Goal: Information Seeking & Learning: Get advice/opinions

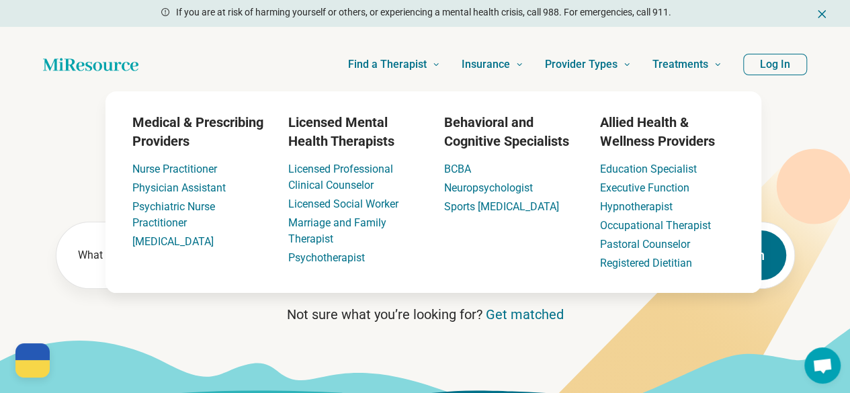
click at [418, 362] on icon at bounding box center [425, 369] width 850 height 85
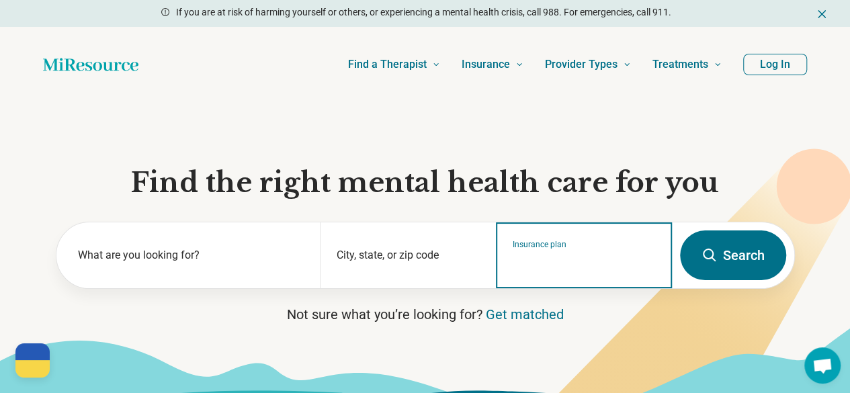
click at [418, 270] on input "Insurance plan" at bounding box center [584, 264] width 143 height 16
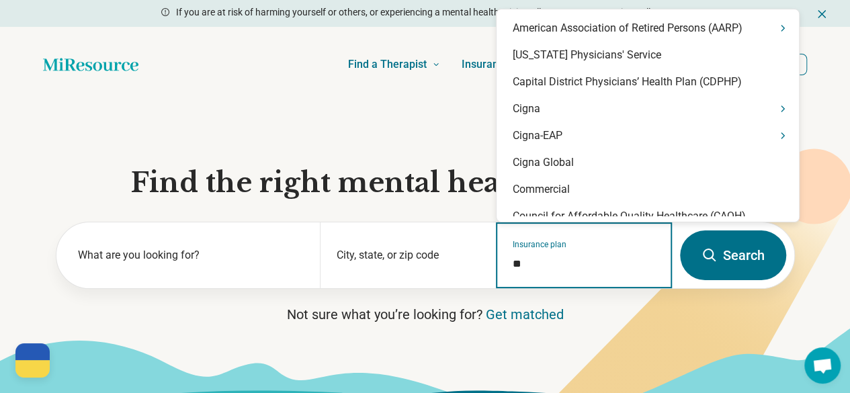
type input "***"
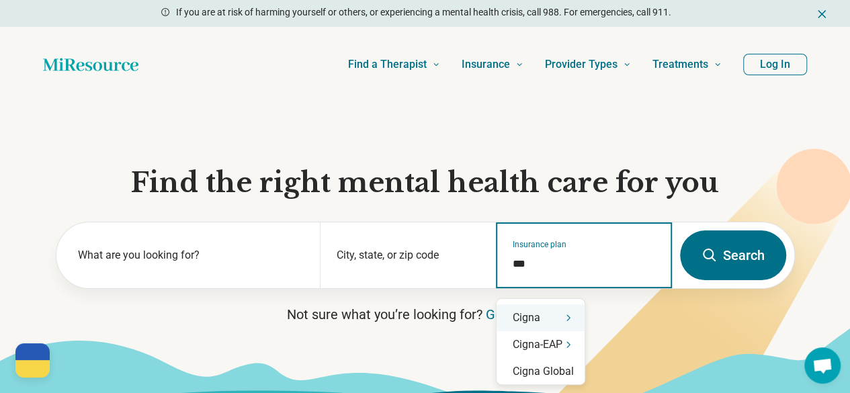
click at [418, 325] on div "Cigna" at bounding box center [541, 317] width 88 height 27
type input "****"
click at [418, 309] on div "Cigna" at bounding box center [541, 317] width 88 height 27
type input "****"
click at [418, 317] on div "Cigna" at bounding box center [541, 317] width 88 height 27
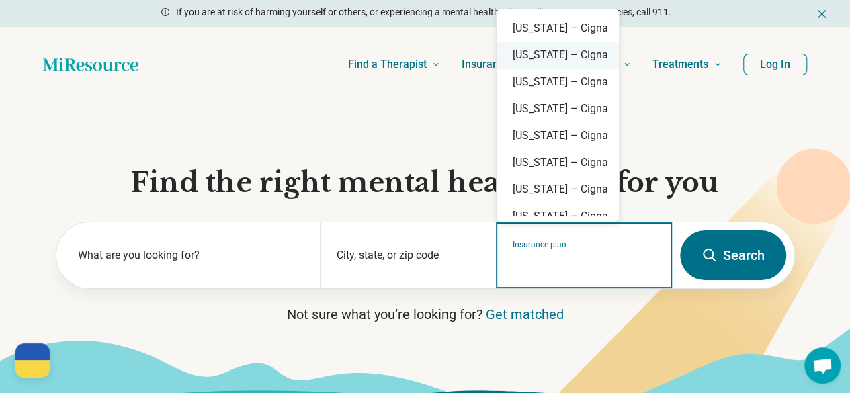
scroll to position [936, 0]
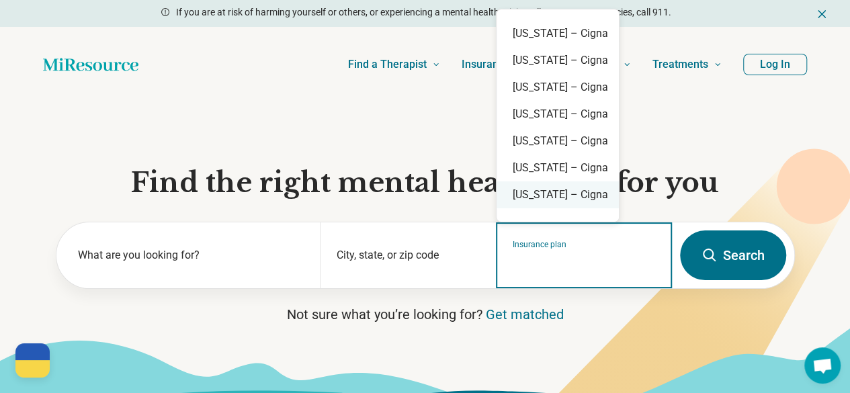
click at [418, 189] on div "[US_STATE] – Cigna" at bounding box center [558, 194] width 122 height 27
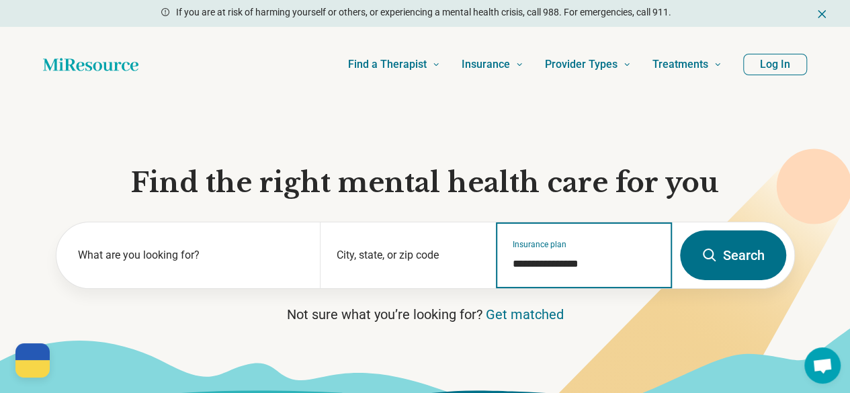
type input "**********"
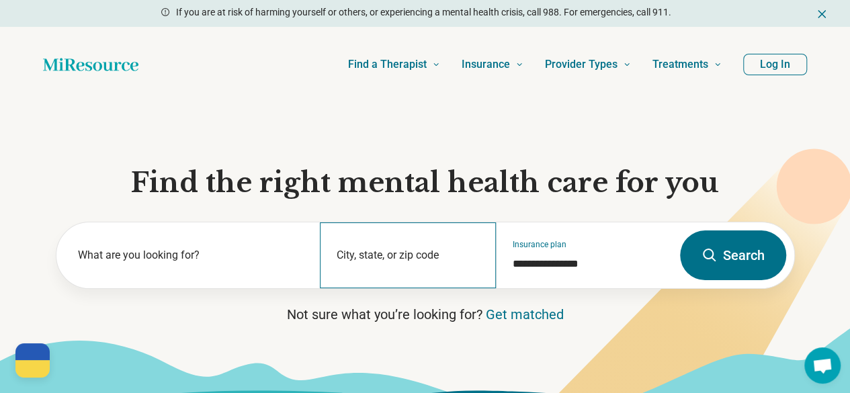
drag, startPoint x: 579, startPoint y: 286, endPoint x: 389, endPoint y: 268, distance: 191.7
click at [389, 268] on form "**********" at bounding box center [425, 255] width 739 height 67
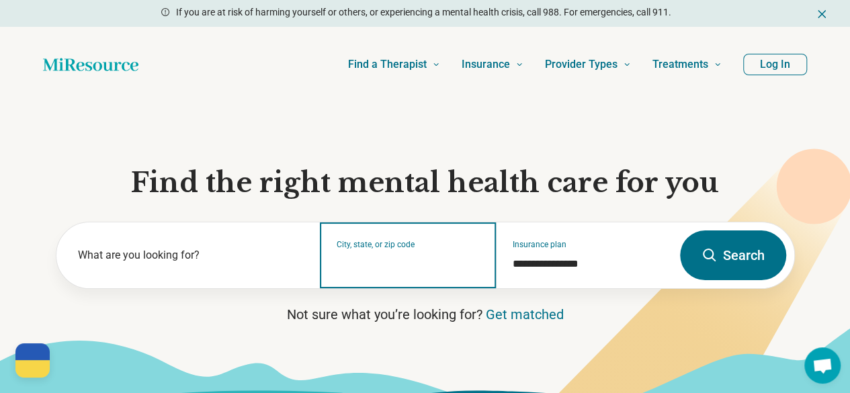
click at [389, 268] on input "City, state, or zip code" at bounding box center [408, 264] width 143 height 16
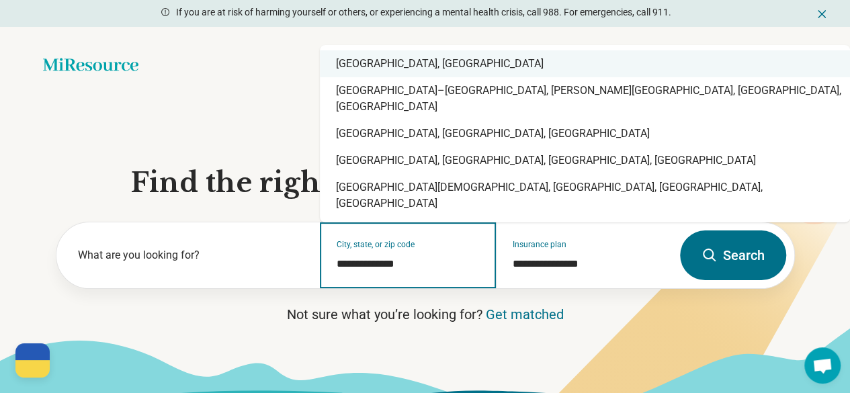
click at [416, 77] on div "[GEOGRAPHIC_DATA], [GEOGRAPHIC_DATA]" at bounding box center [585, 63] width 530 height 27
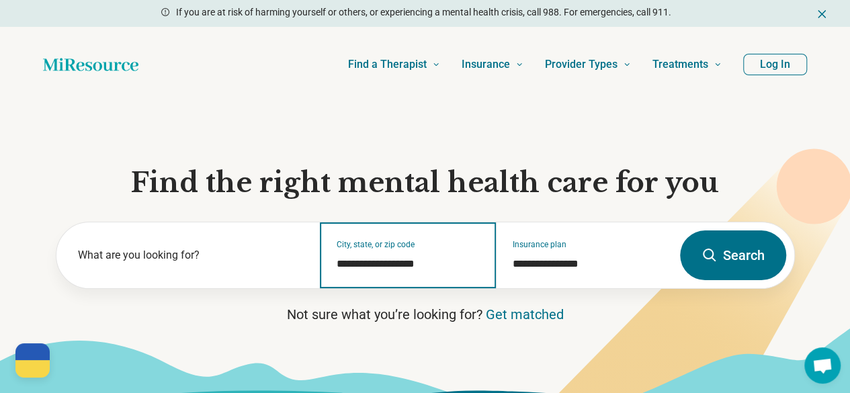
type input "**********"
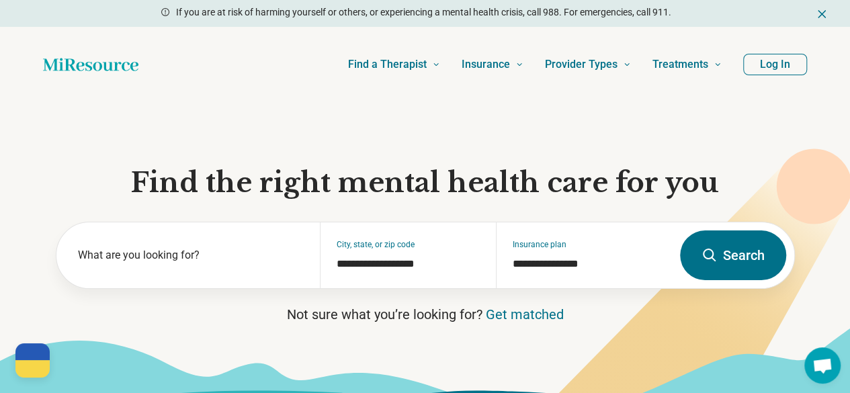
click at [418, 261] on button "Search" at bounding box center [733, 256] width 106 height 50
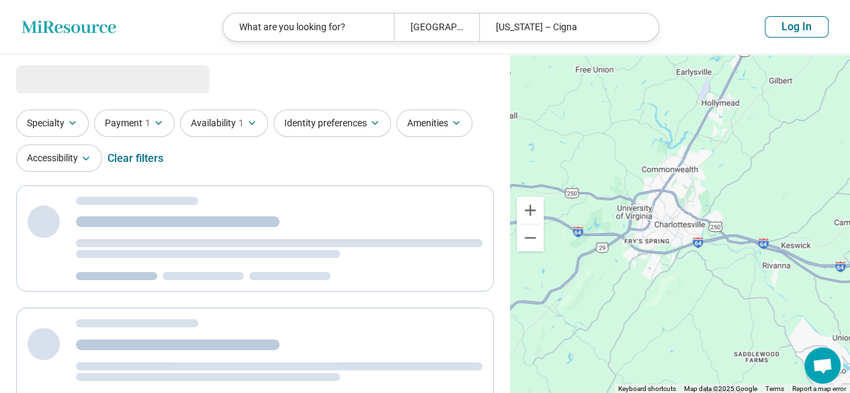
select select "***"
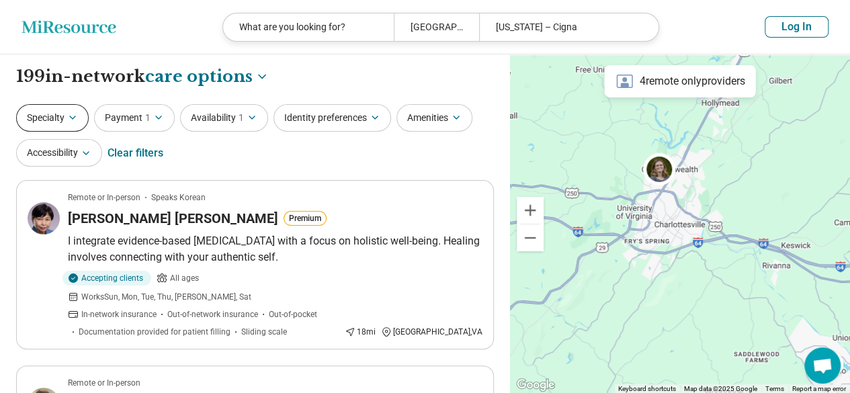
click at [61, 119] on button "Specialty" at bounding box center [52, 118] width 73 height 28
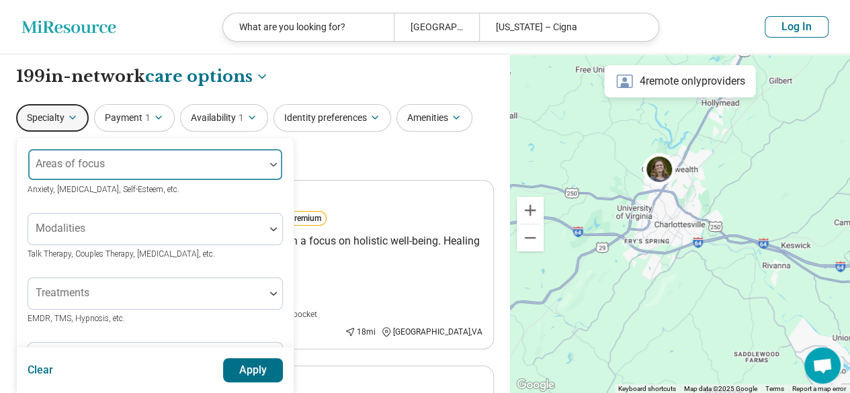
click at [159, 171] on div "Areas of focus" at bounding box center [155, 165] width 255 height 32
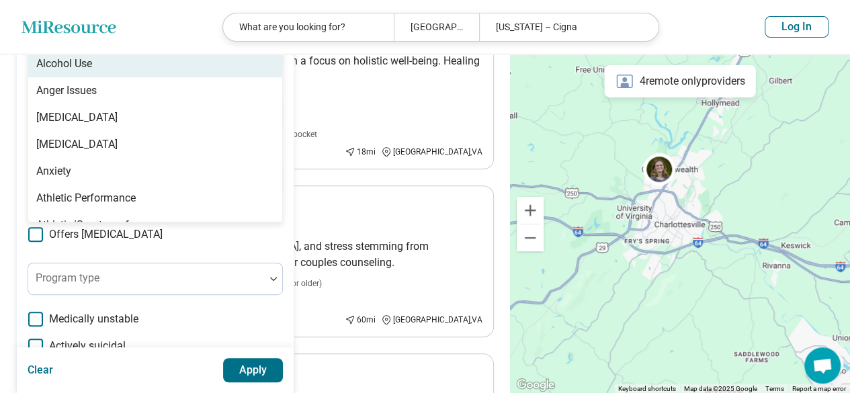
scroll to position [76, 0]
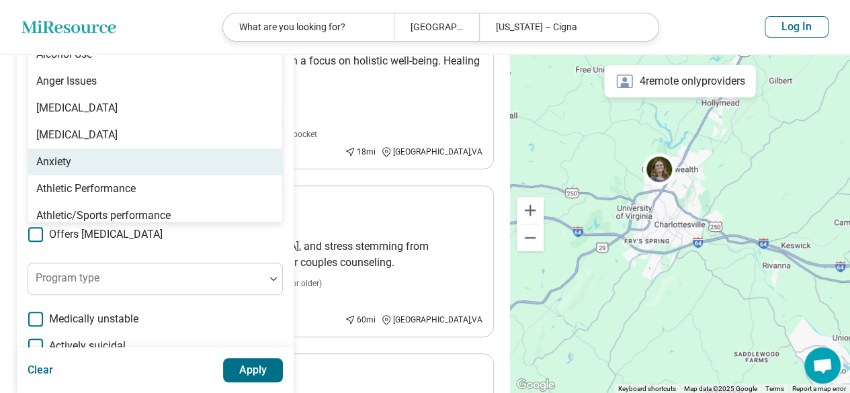
click at [83, 153] on div "Anxiety" at bounding box center [155, 162] width 254 height 27
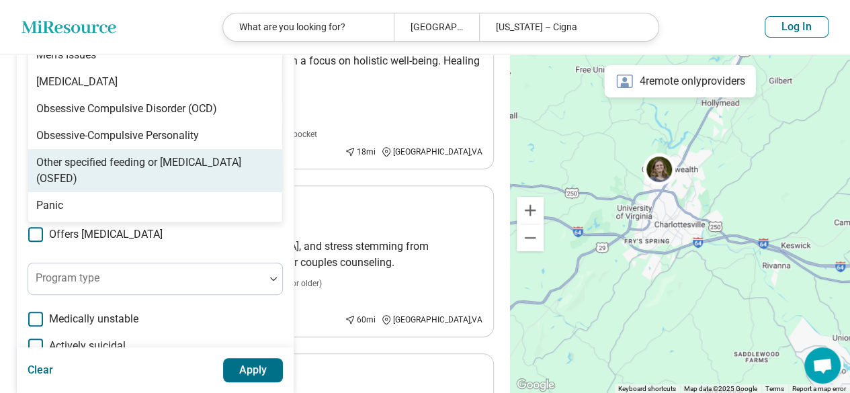
scroll to position [1385, 0]
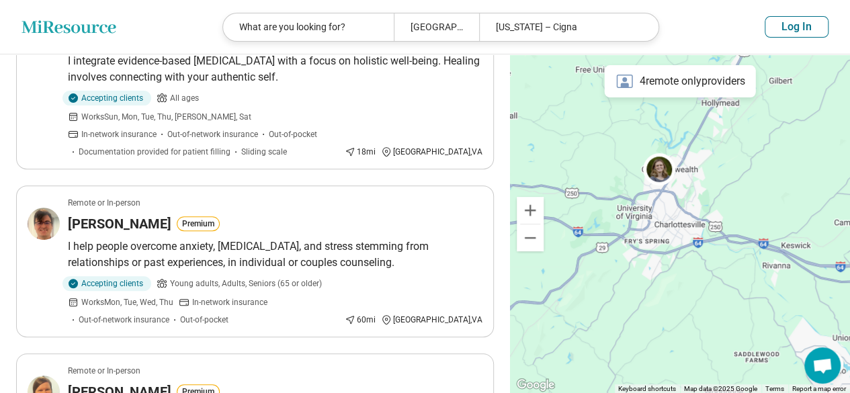
scroll to position [0, 0]
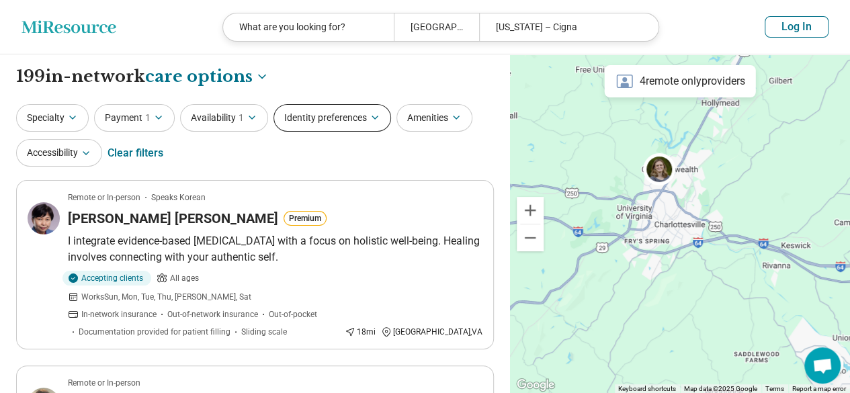
click at [329, 115] on button "Identity preferences" at bounding box center [333, 118] width 118 height 28
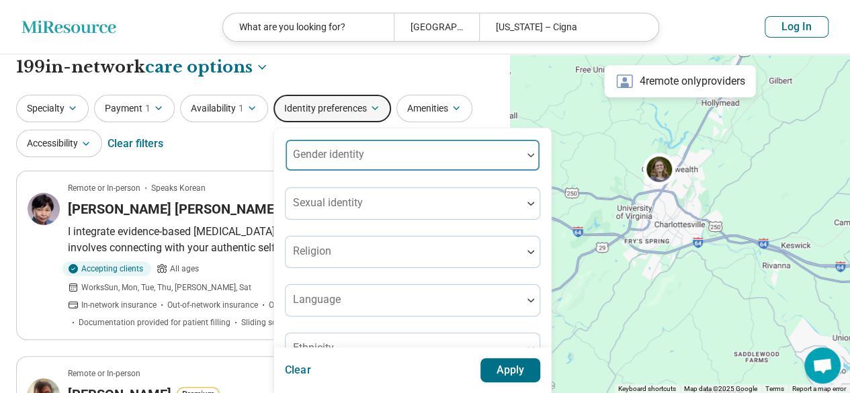
click at [360, 163] on div "Gender identity" at bounding box center [412, 155] width 255 height 32
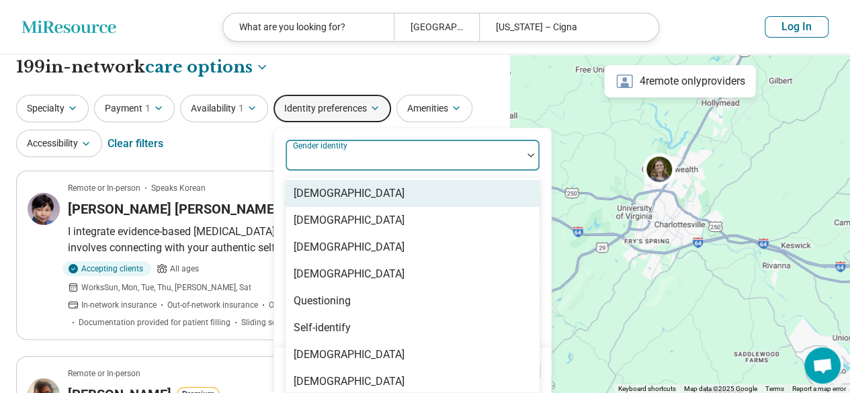
scroll to position [13, 0]
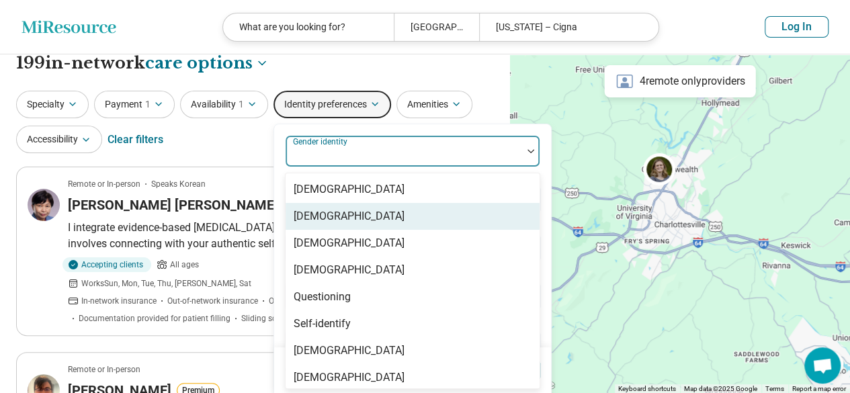
click at [363, 209] on div "[DEMOGRAPHIC_DATA]" at bounding box center [349, 216] width 111 height 16
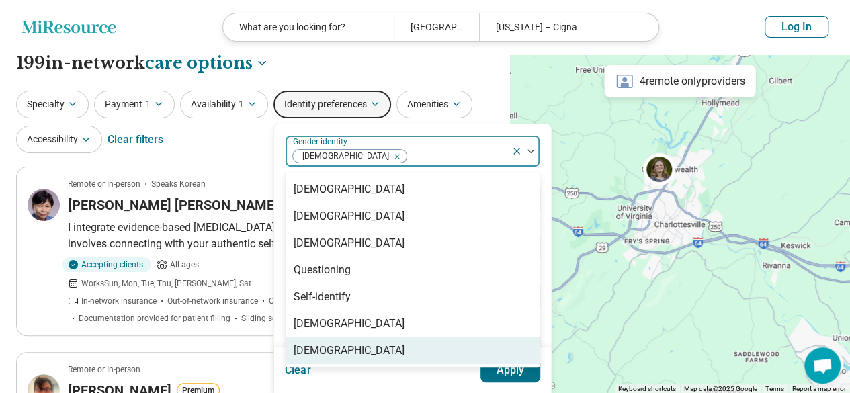
click at [418, 374] on button "Apply" at bounding box center [511, 370] width 60 height 24
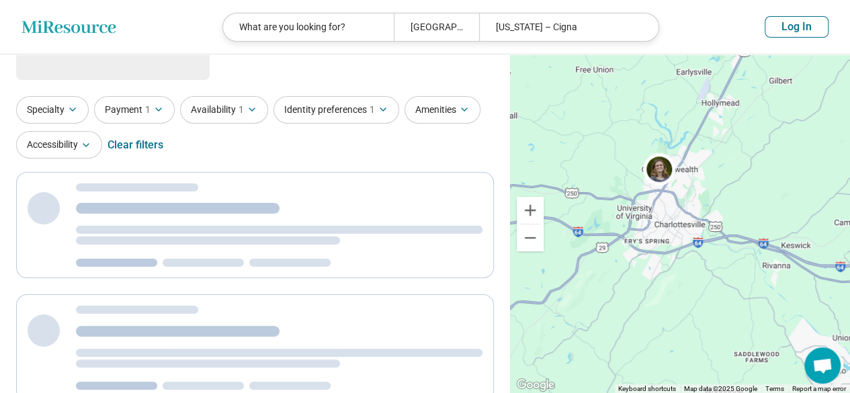
scroll to position [0, 0]
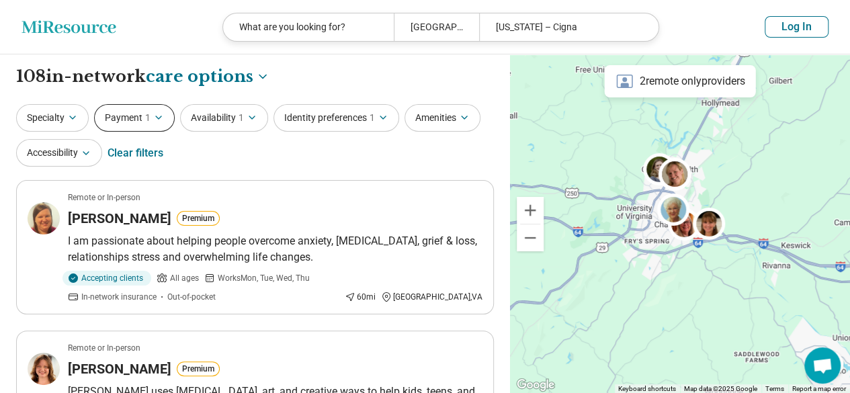
click at [149, 123] on span "1" at bounding box center [147, 118] width 5 height 14
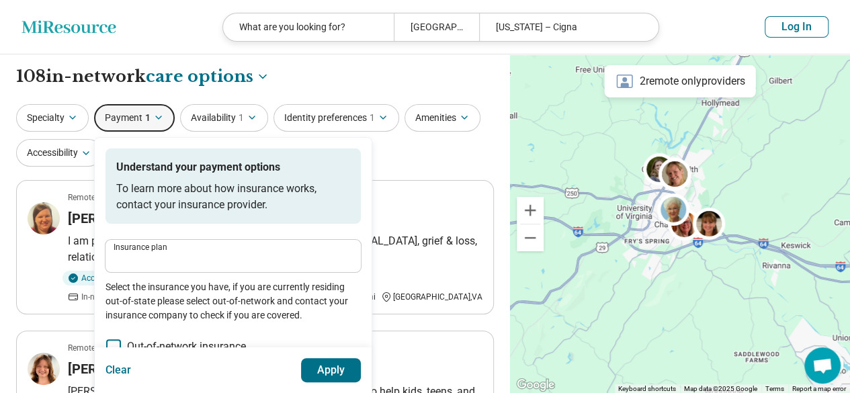
type input "**********"
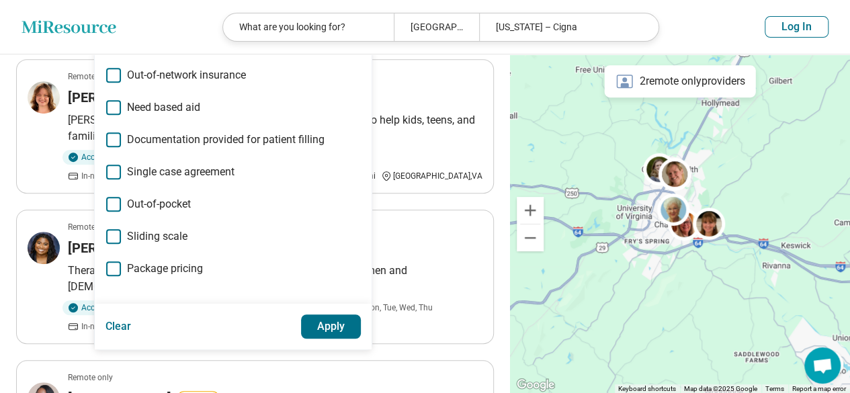
scroll to position [271, 0]
click at [331, 325] on button "Apply" at bounding box center [331, 327] width 60 height 24
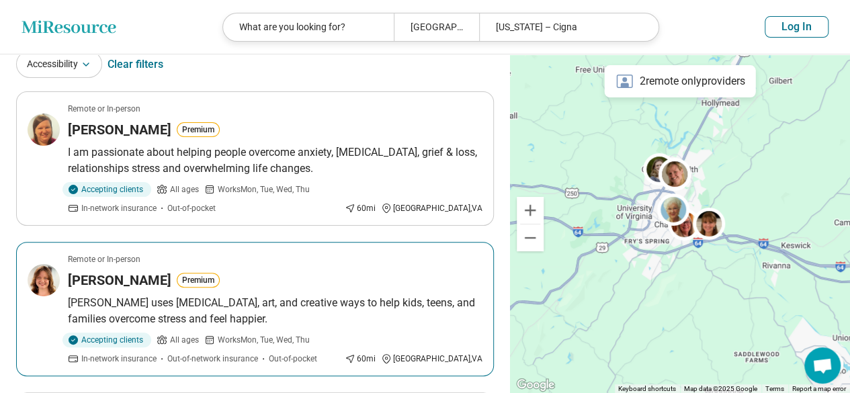
scroll to position [0, 0]
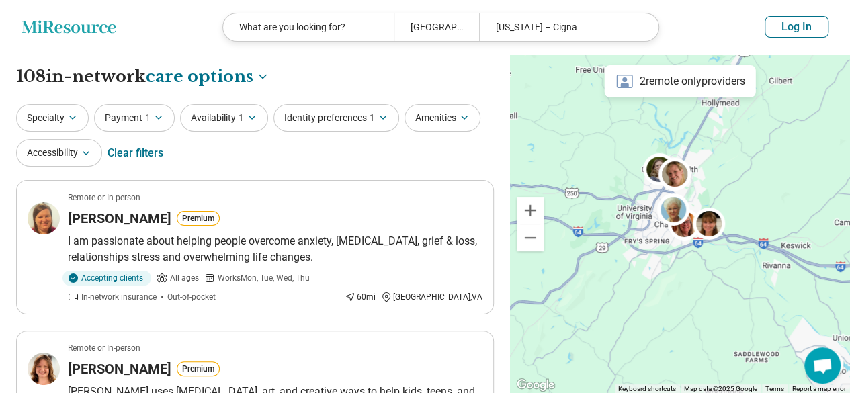
click at [151, 147] on div "Clear filters" at bounding box center [136, 153] width 56 height 32
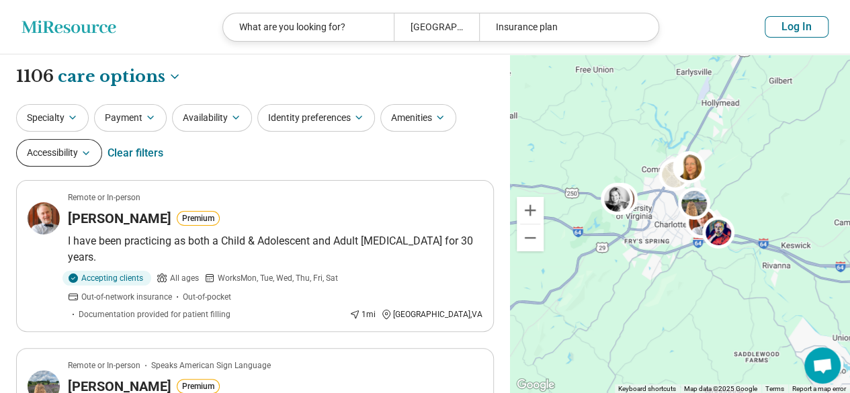
click at [71, 160] on button "Accessibility" at bounding box center [59, 153] width 86 height 28
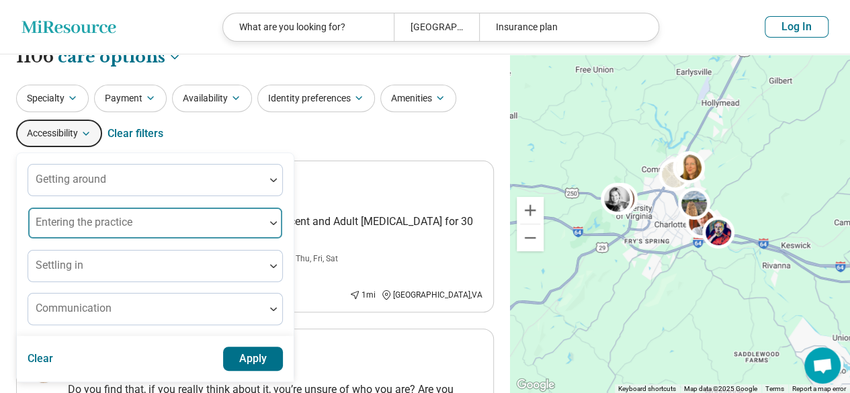
scroll to position [20, 0]
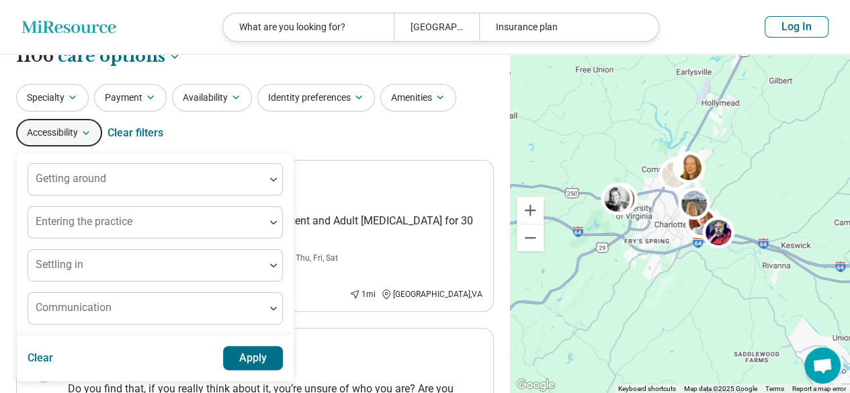
click at [261, 348] on button "Apply" at bounding box center [253, 358] width 60 height 24
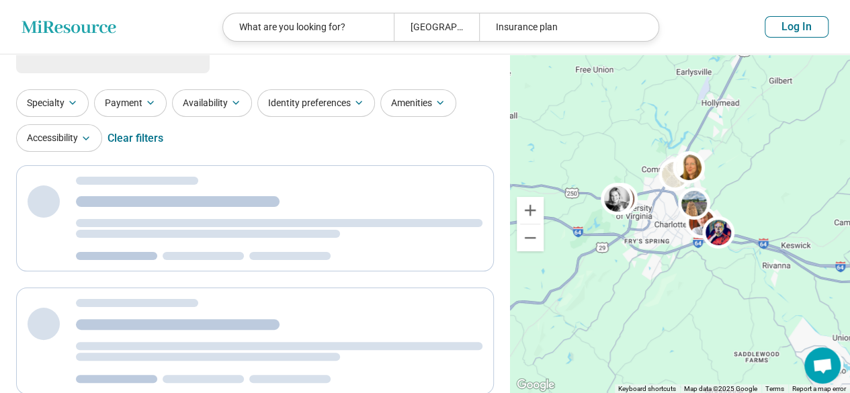
scroll to position [0, 0]
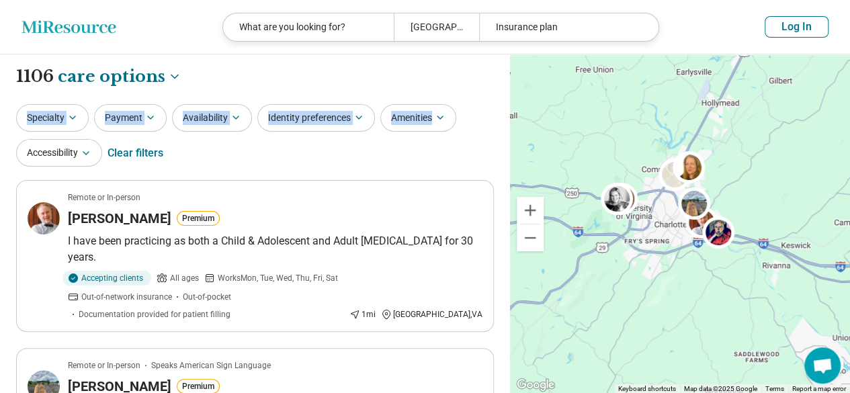
drag, startPoint x: 446, startPoint y: 158, endPoint x: 442, endPoint y: 84, distance: 74.1
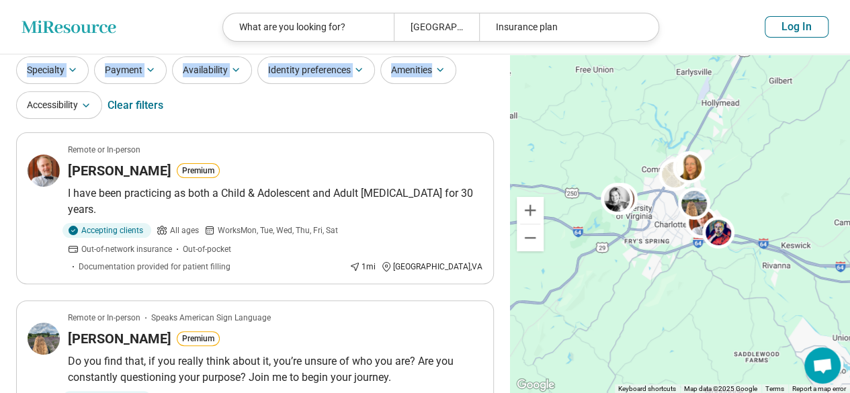
scroll to position [47, 0]
click at [363, 107] on div "Specialty Payment Availability Identity preferences Amenities Accessibility Cle…" at bounding box center [255, 89] width 478 height 65
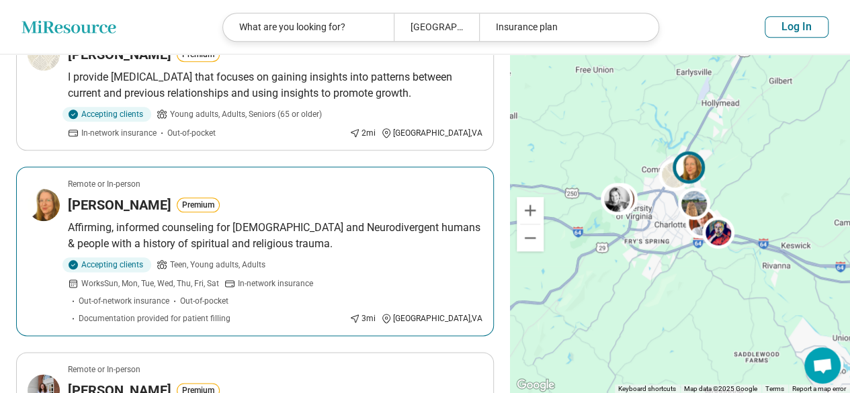
scroll to position [686, 0]
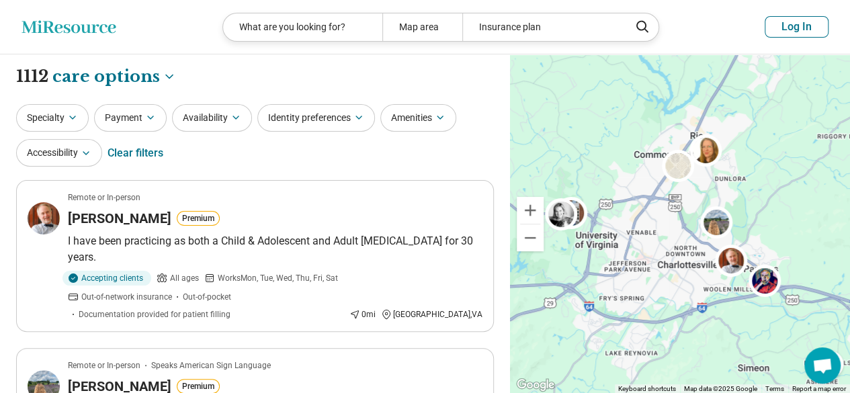
drag, startPoint x: 664, startPoint y: 166, endPoint x: 731, endPoint y: 207, distance: 78.7
click at [418, 207] on div "2" at bounding box center [680, 223] width 340 height 339
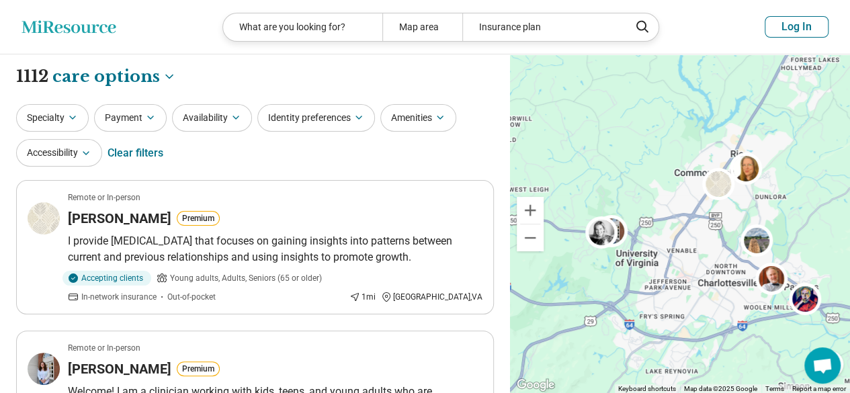
drag, startPoint x: 823, startPoint y: 105, endPoint x: 745, endPoint y: 237, distance: 153.7
click at [418, 237] on div "2" at bounding box center [680, 223] width 340 height 339
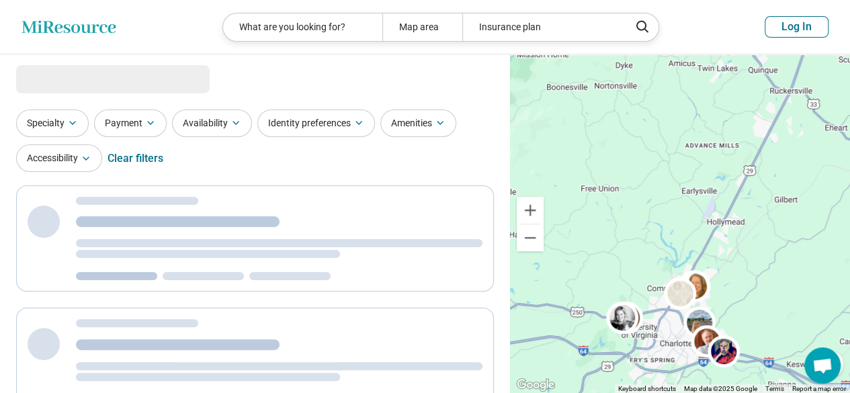
select select "***"
